Goal: Information Seeking & Learning: Learn about a topic

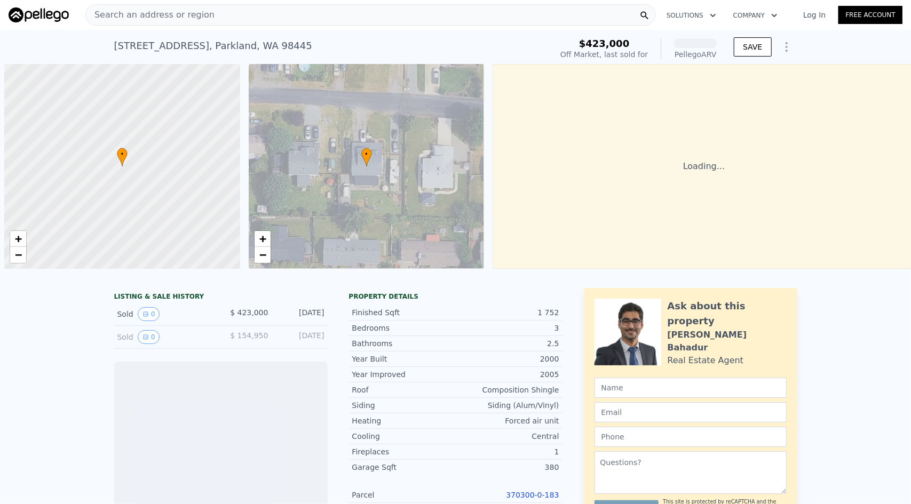
scroll to position [0, 4]
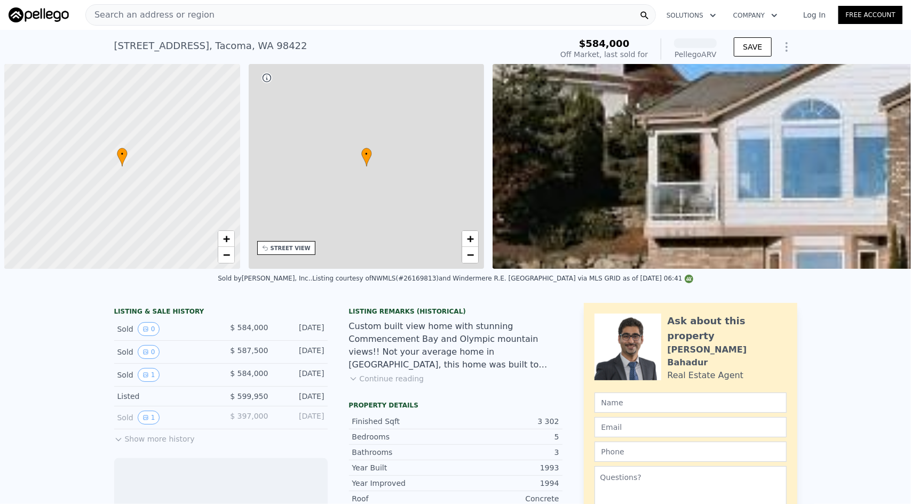
scroll to position [0, 4]
